Goal: Book appointment/travel/reservation

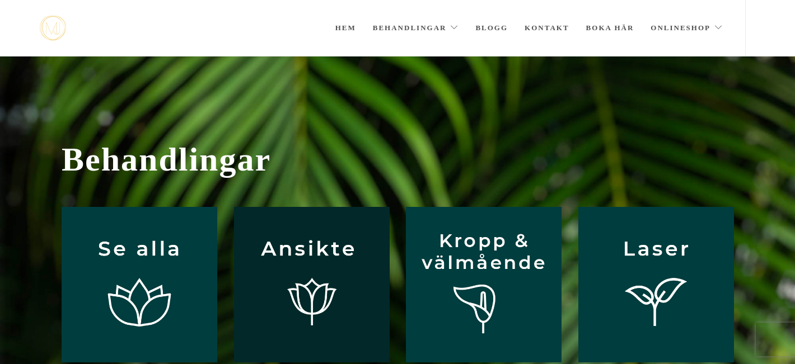
click at [356, 262] on img at bounding box center [312, 285] width 156 height 156
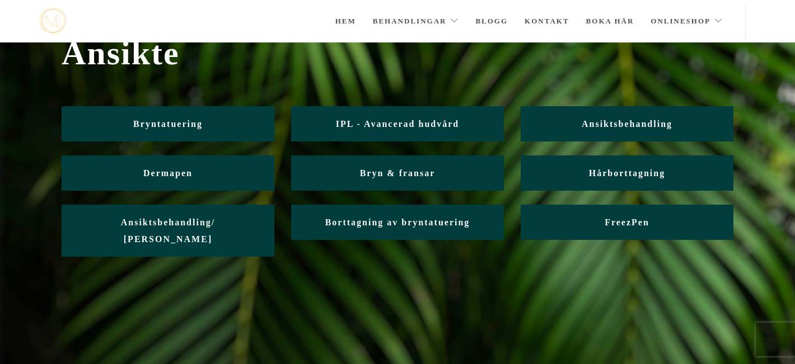
scroll to position [39, 0]
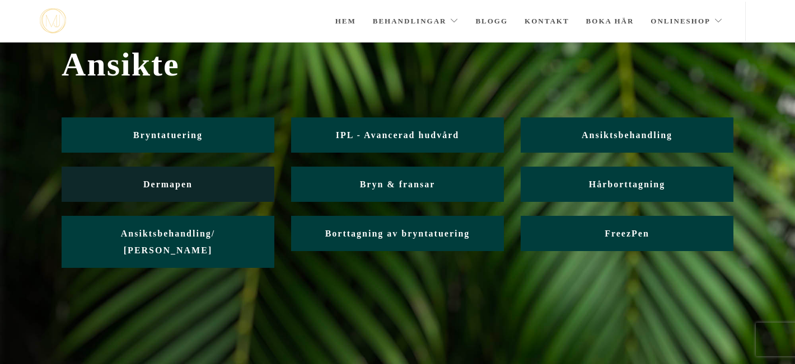
click at [235, 189] on link "Dermapen" at bounding box center [168, 184] width 213 height 35
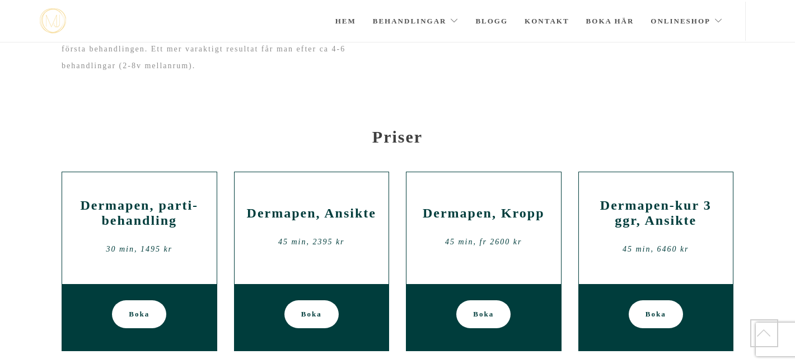
scroll to position [980, 0]
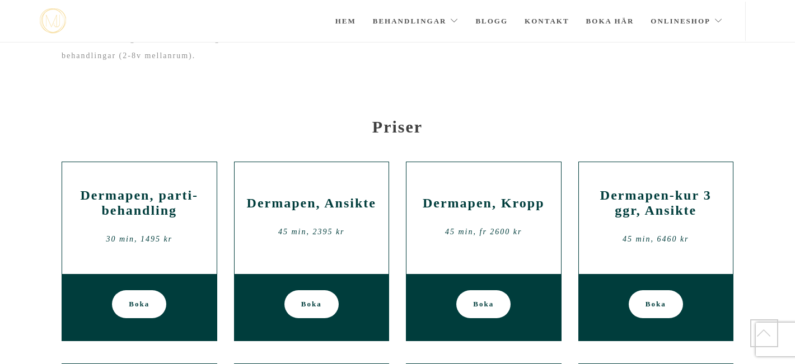
click at [318, 305] on span "Boka" at bounding box center [311, 305] width 21 height 28
